Goal: Check status: Check status

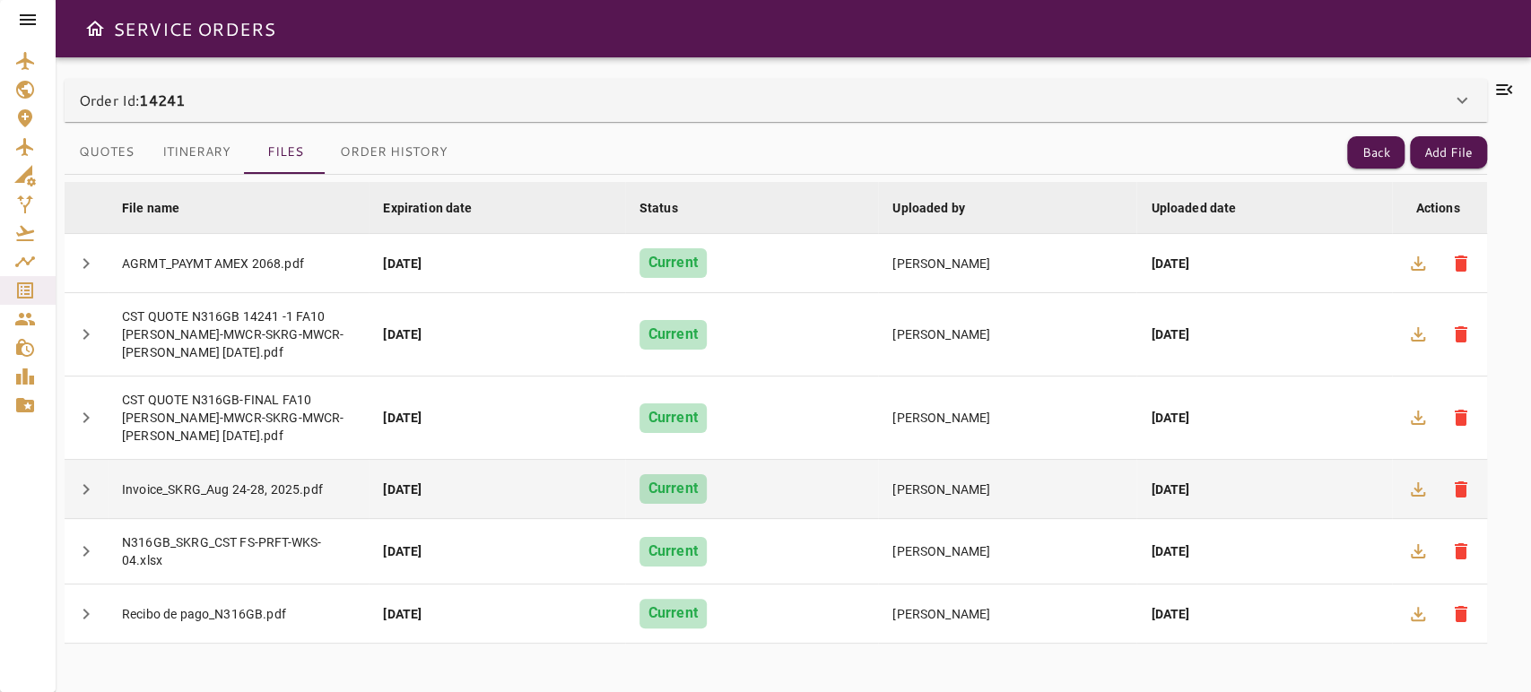
click at [86, 481] on span "chevron_right" at bounding box center [86, 490] width 22 height 22
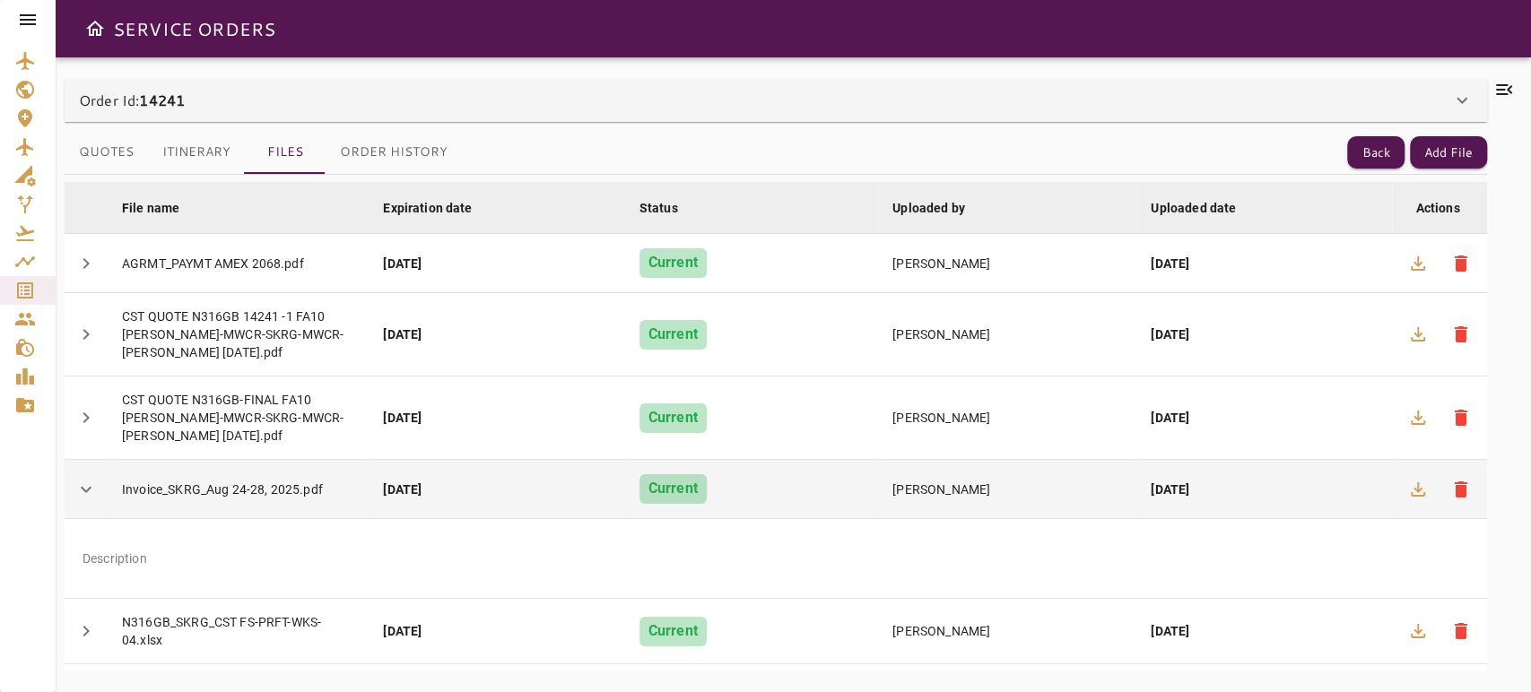
click at [86, 481] on span "chevron_right" at bounding box center [86, 490] width 22 height 22
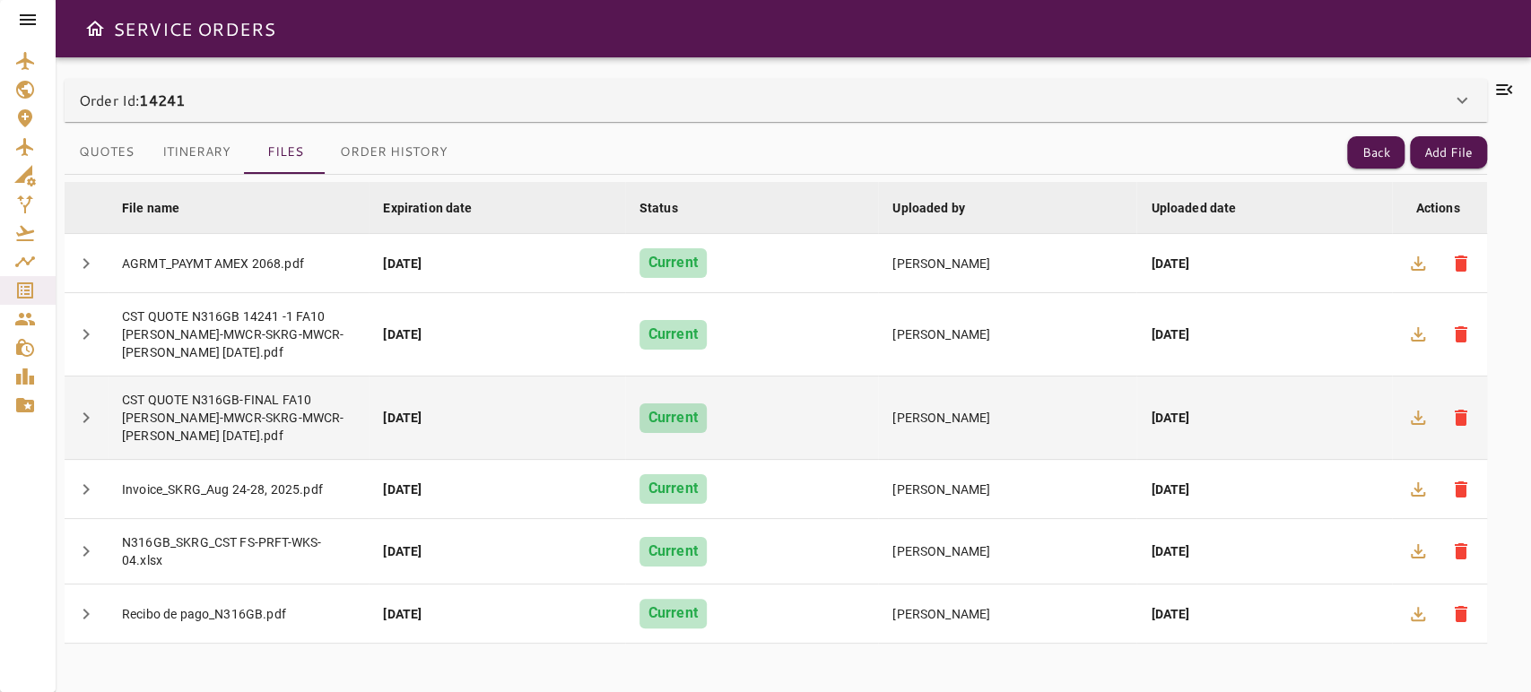
click at [98, 387] on td "chevron_right" at bounding box center [86, 418] width 43 height 83
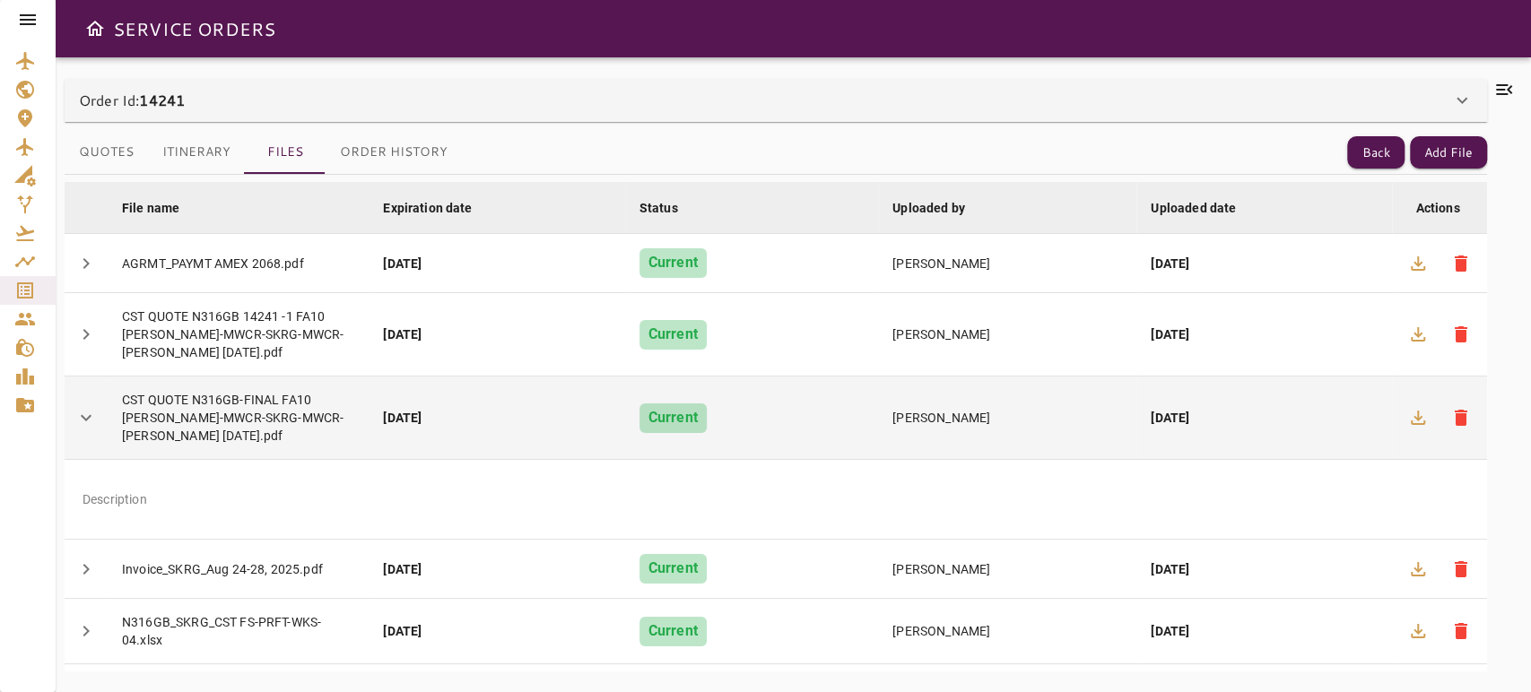
click at [98, 387] on td "chevron_right" at bounding box center [86, 418] width 43 height 83
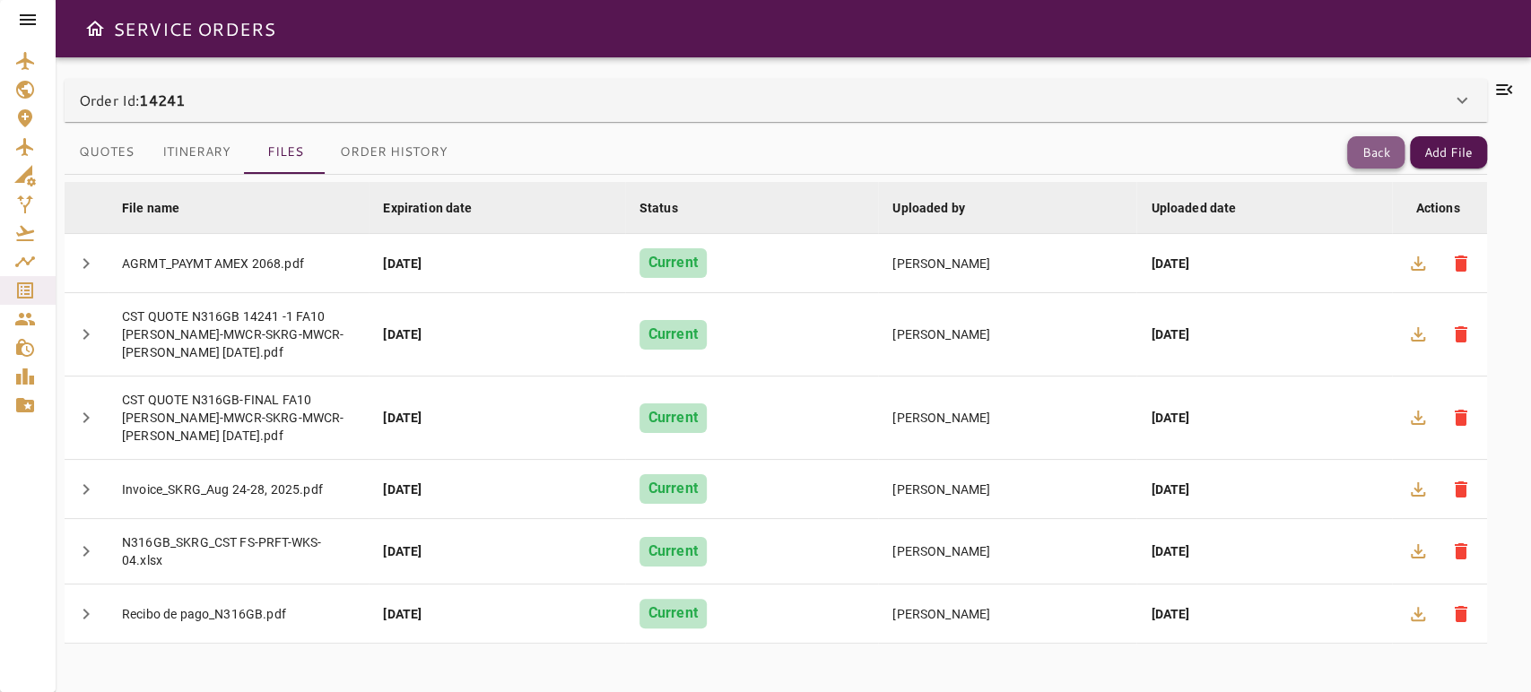
click at [1375, 145] on button "Back" at bounding box center [1375, 152] width 57 height 33
